Goal: Task Accomplishment & Management: Use online tool/utility

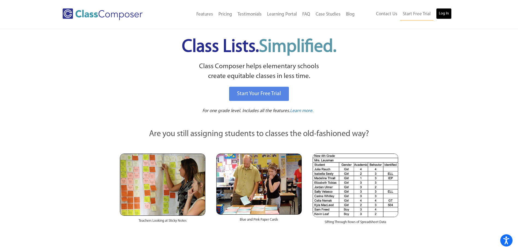
click at [445, 13] on link "Log In" at bounding box center [444, 13] width 16 height 11
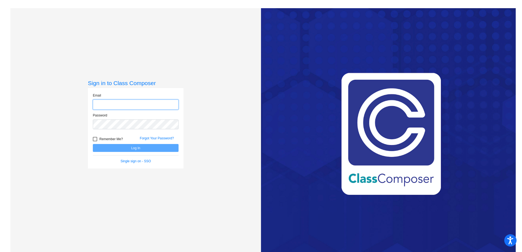
type input "Eden.hertig@k12.wv.us"
click at [213, 150] on div "Sign in to Class Composer Email Eden.hertig@k12.wv.us Password Remember Me? For…" at bounding box center [135, 134] width 251 height 252
click at [170, 146] on button "Log In" at bounding box center [136, 148] width 86 height 8
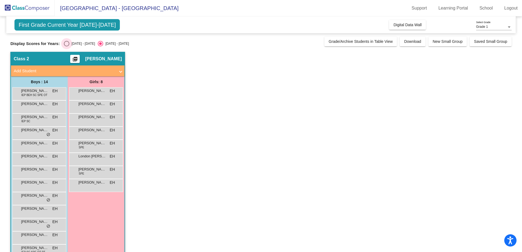
click at [64, 42] on div "Select an option" at bounding box center [66, 43] width 5 height 5
click at [66, 46] on input "2024 - 2025" at bounding box center [66, 46] width 0 height 0
radio input "true"
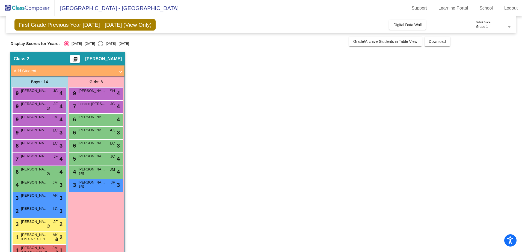
click at [98, 43] on div "Select an option" at bounding box center [100, 43] width 5 height 5
click at [100, 46] on input "2025 - 2026" at bounding box center [100, 46] width 0 height 0
radio input "true"
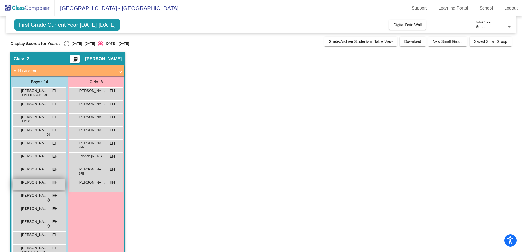
click at [40, 181] on span "Jameson Callahan" at bounding box center [34, 182] width 27 height 5
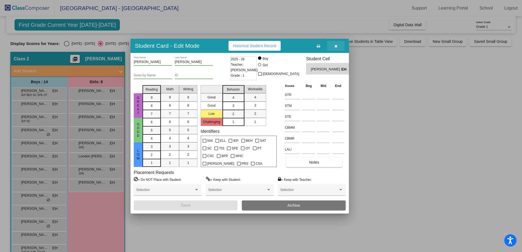
click at [339, 45] on button "button" at bounding box center [335, 46] width 17 height 10
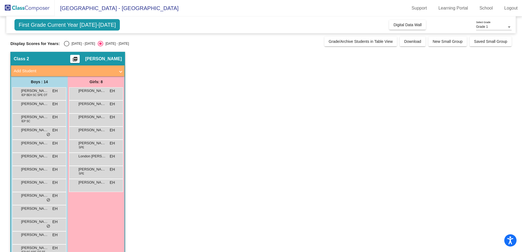
scroll to position [27, 0]
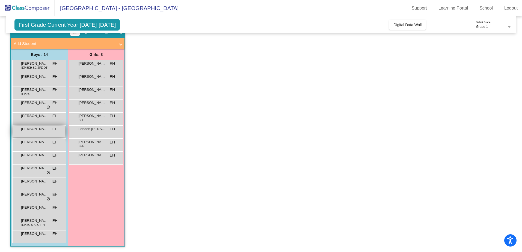
click at [41, 132] on div "Dante Harris Freeland EH lock do_not_disturb_alt" at bounding box center [39, 131] width 52 height 11
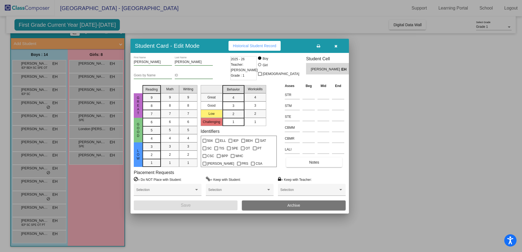
click at [335, 46] on icon "button" at bounding box center [336, 46] width 3 height 4
